Goal: Information Seeking & Learning: Learn about a topic

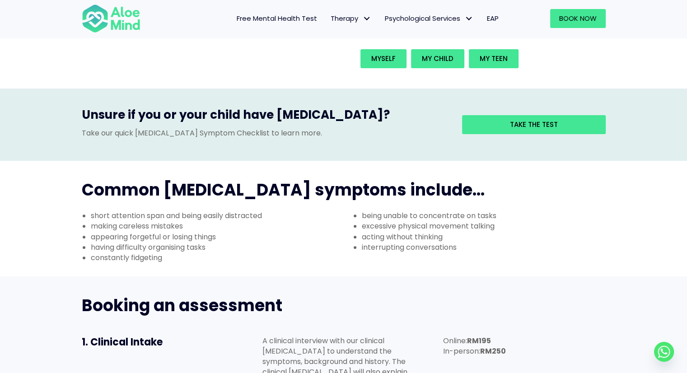
scroll to position [226, 0]
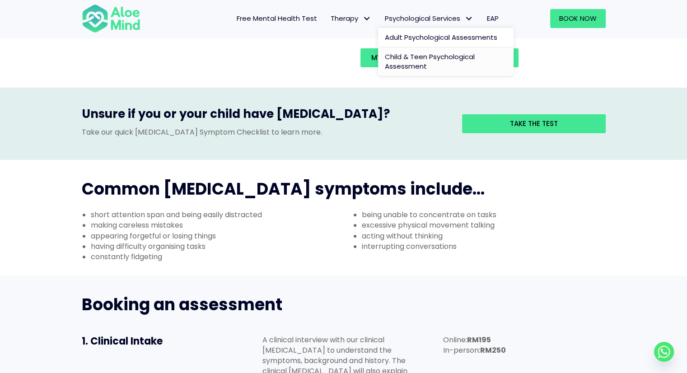
click at [439, 65] on link "Child & Teen Psychological Assessment" at bounding box center [445, 61] width 135 height 29
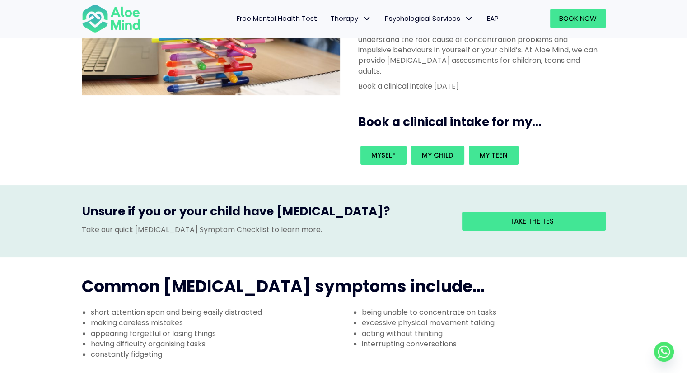
scroll to position [45, 0]
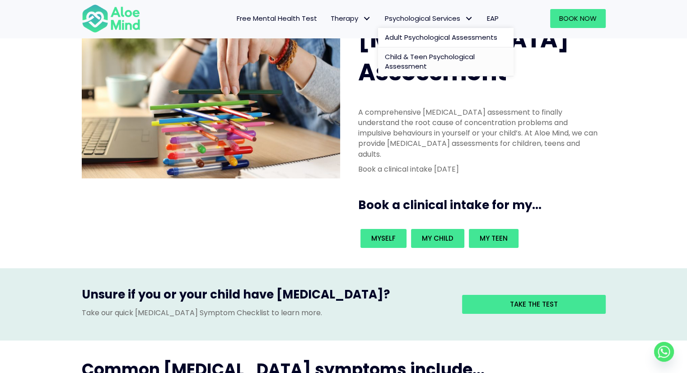
click at [419, 62] on span "Child & Teen Psychological Assessment" at bounding box center [430, 61] width 90 height 19
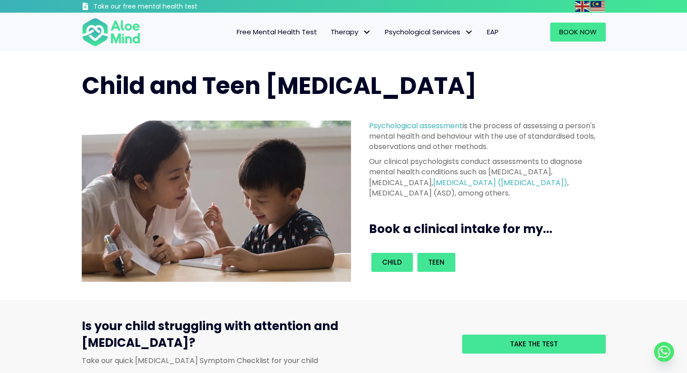
click at [498, 33] on span "EAP" at bounding box center [493, 31] width 12 height 9
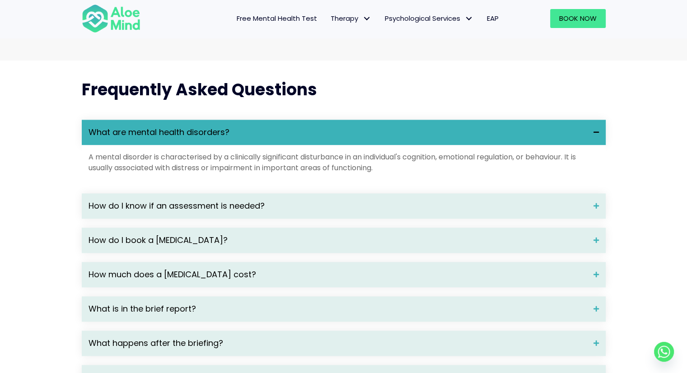
scroll to position [1219, 0]
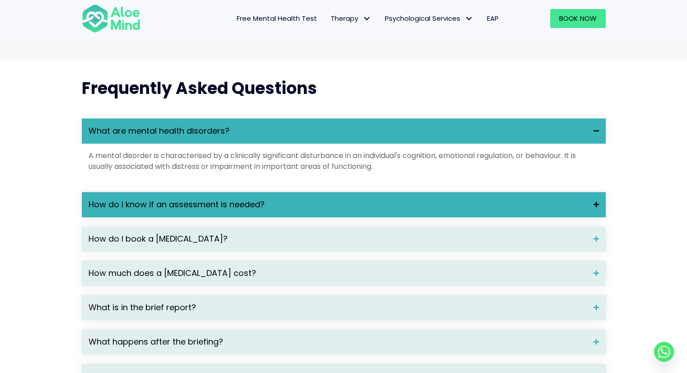
click at [513, 214] on div "How do I know if an assessment is needed?" at bounding box center [344, 204] width 524 height 25
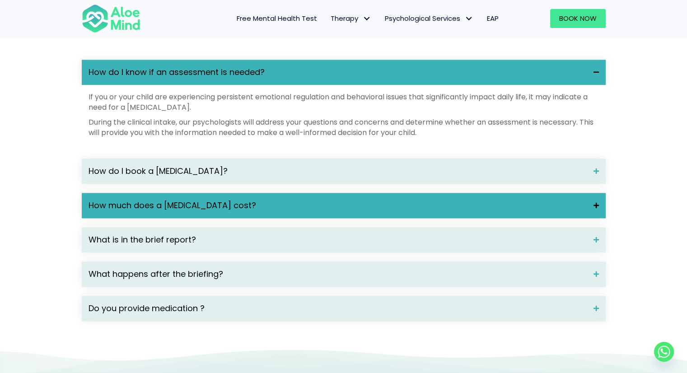
scroll to position [1355, 0]
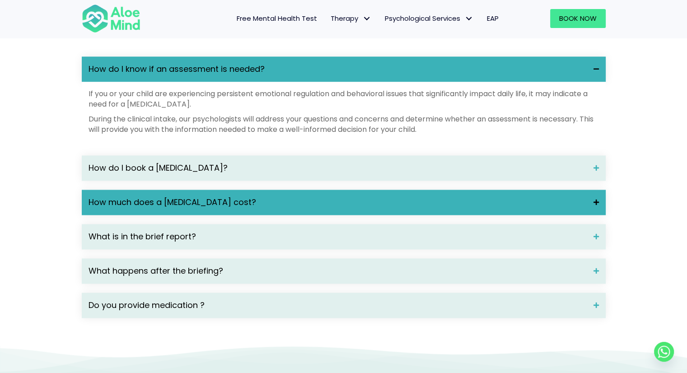
click at [434, 203] on span "How much does a psychological assessment cost?" at bounding box center [338, 202] width 498 height 12
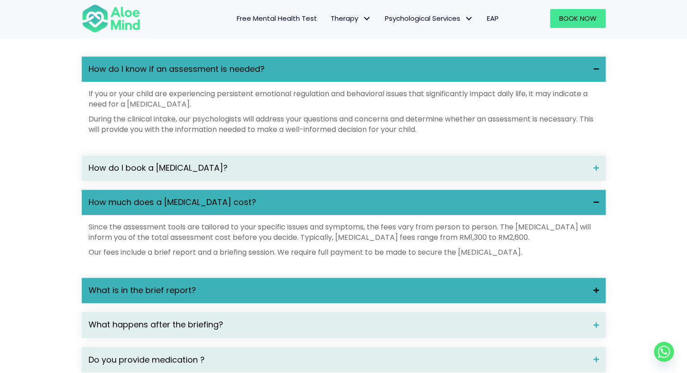
click at [395, 287] on span "What is in the brief report?" at bounding box center [338, 290] width 498 height 12
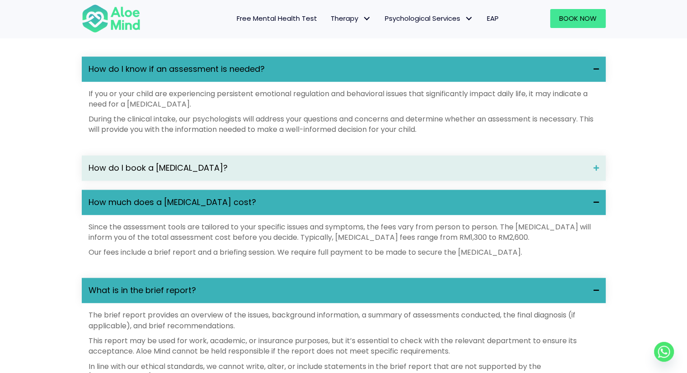
scroll to position [1490, 0]
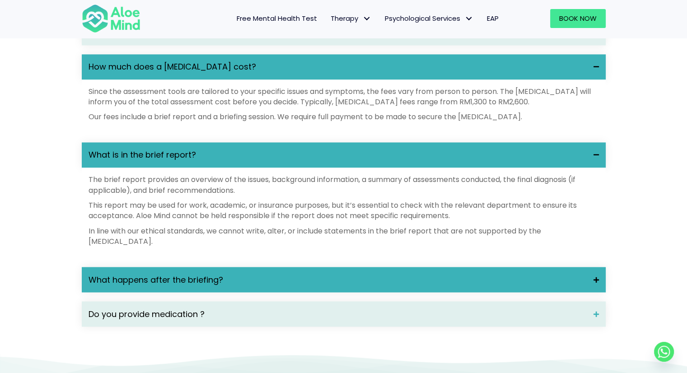
click at [376, 282] on span "What happens after the briefing?" at bounding box center [338, 280] width 498 height 12
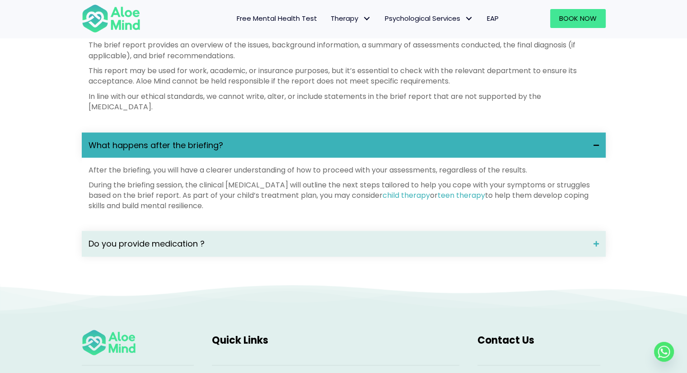
scroll to position [1626, 0]
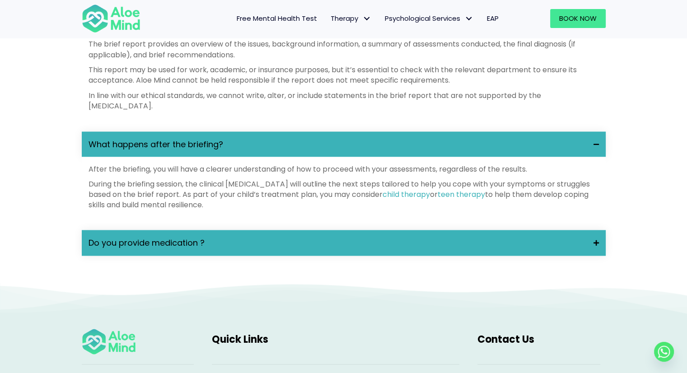
click at [382, 237] on span "Do you provide medication ?" at bounding box center [338, 243] width 498 height 12
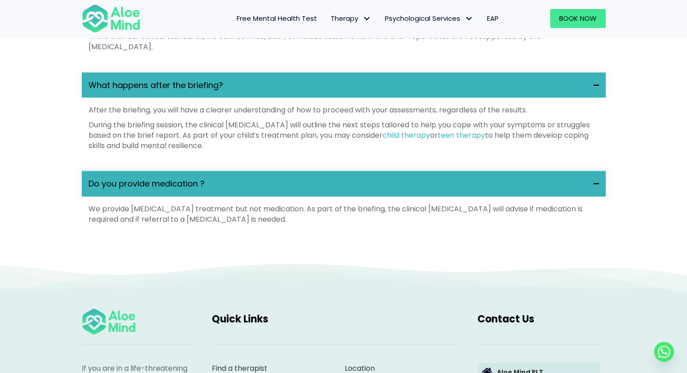
scroll to position [1851, 0]
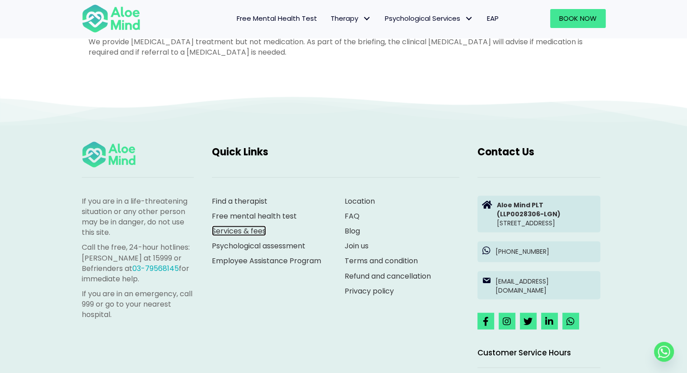
click at [252, 230] on link "Services & fees" at bounding box center [239, 231] width 54 height 10
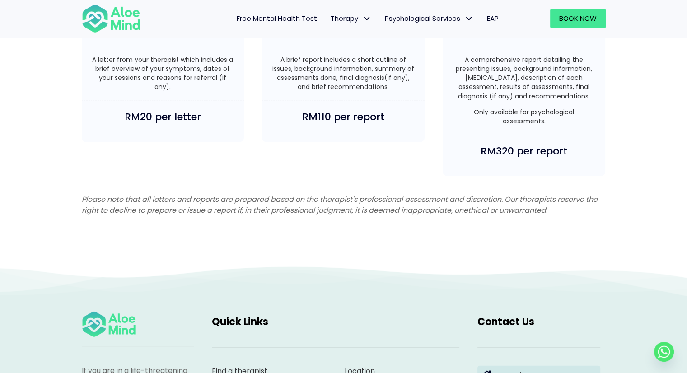
scroll to position [2393, 0]
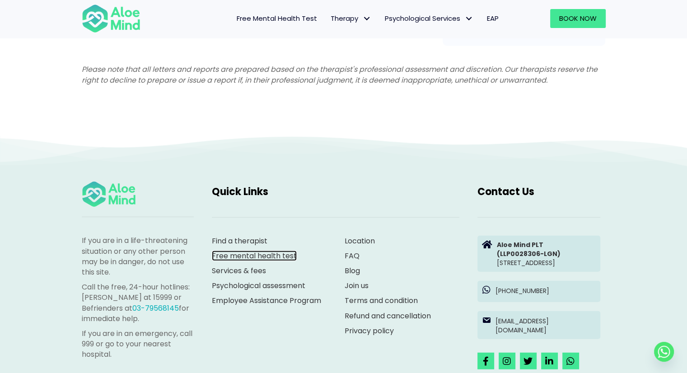
click at [247, 252] on link "Free mental health test" at bounding box center [254, 256] width 85 height 10
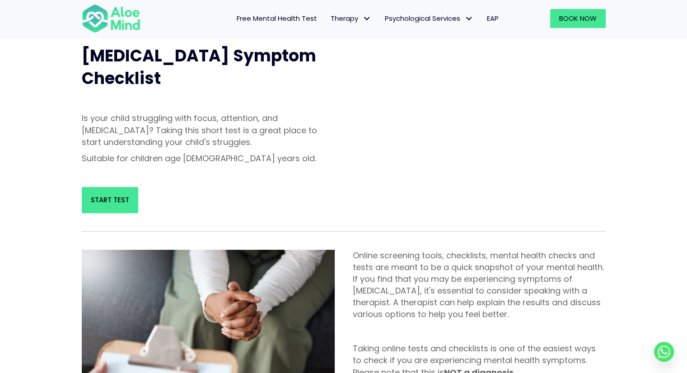
scroll to position [361, 0]
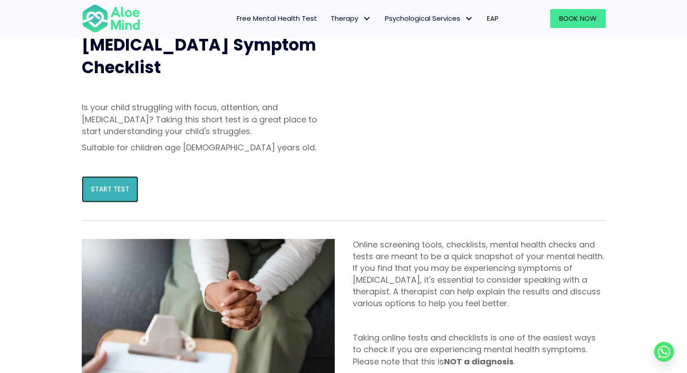
click at [112, 176] on link "Start Test" at bounding box center [110, 189] width 56 height 26
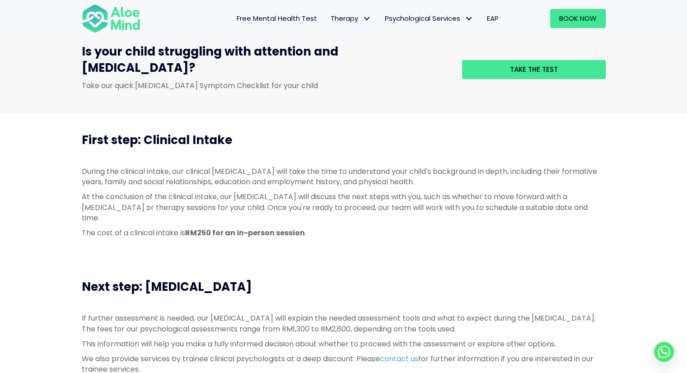
scroll to position [361, 0]
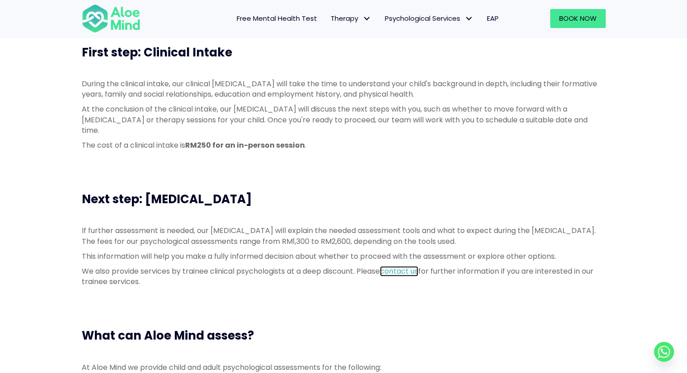
click at [413, 266] on link "contact us" at bounding box center [399, 271] width 38 height 10
